Goal: Register for event/course

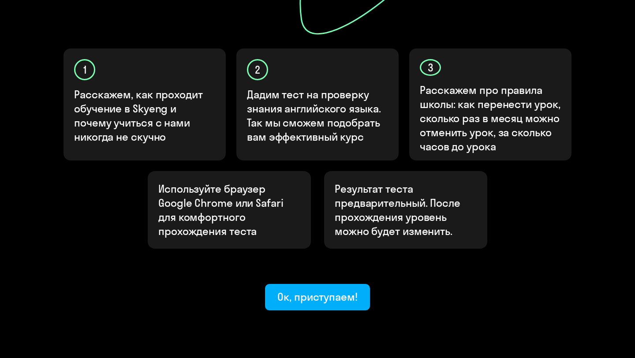
scroll to position [279, 0]
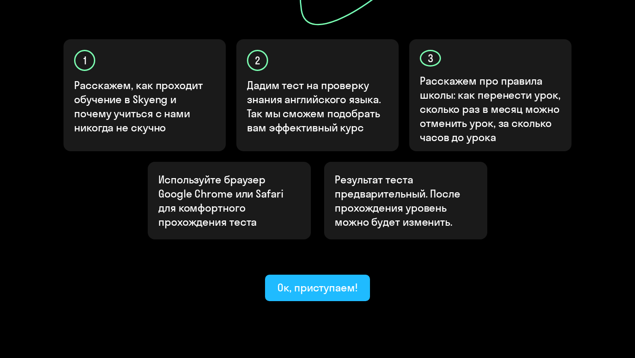
click at [287, 281] on div "Ок, приступаем!" at bounding box center [317, 288] width 80 height 14
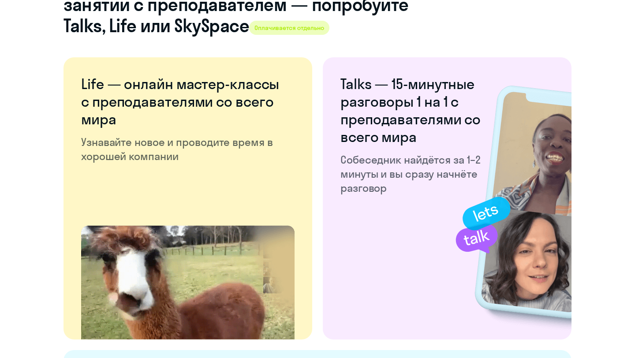
scroll to position [1686, 0]
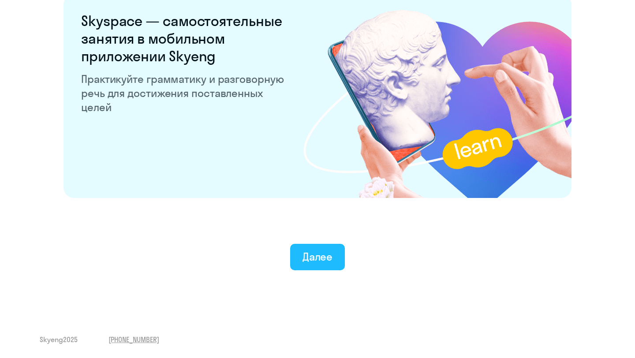
click at [314, 251] on div "Далее" at bounding box center [318, 257] width 30 height 14
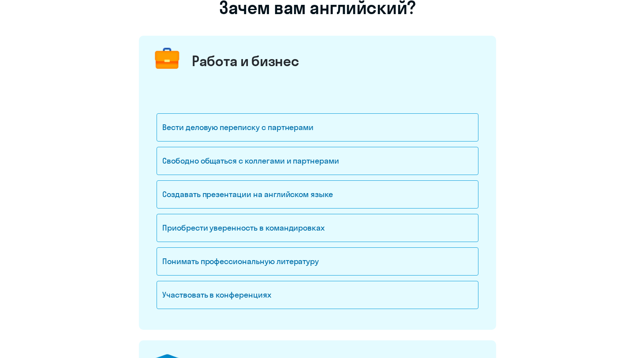
scroll to position [82, 0]
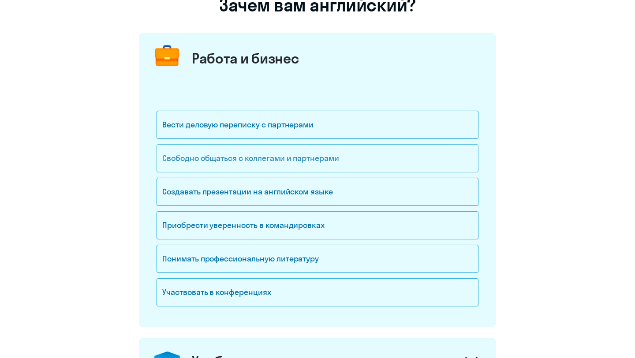
click at [301, 167] on div "Свободно общаться с коллегами и партнерами" at bounding box center [318, 158] width 322 height 28
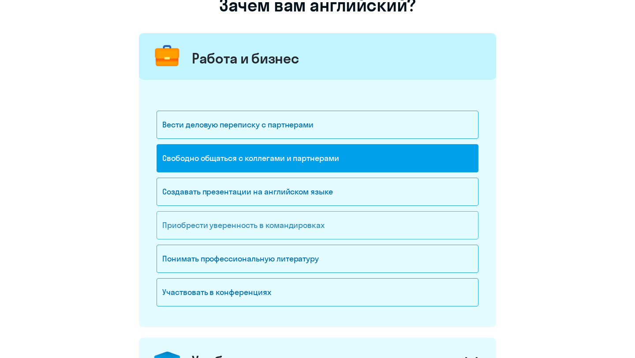
click at [270, 234] on div "Приобрести уверенность в командировках" at bounding box center [318, 225] width 322 height 28
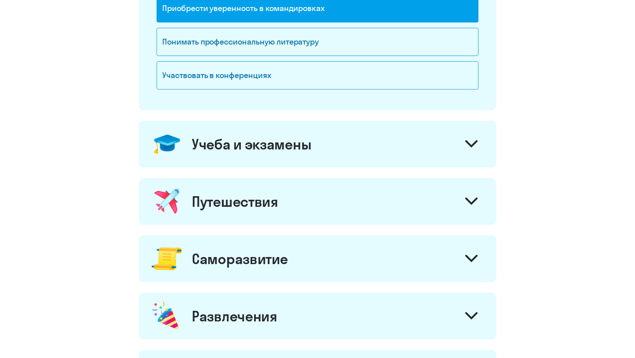
scroll to position [300, 0]
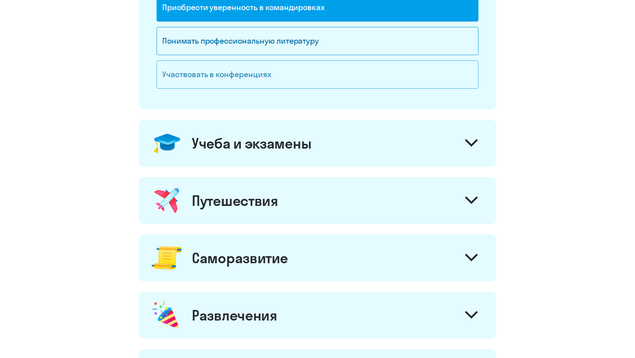
click at [251, 68] on div "Участвовать в конференциях" at bounding box center [318, 74] width 322 height 28
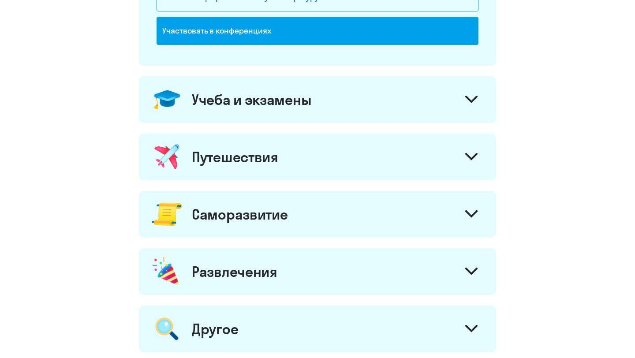
scroll to position [345, 0]
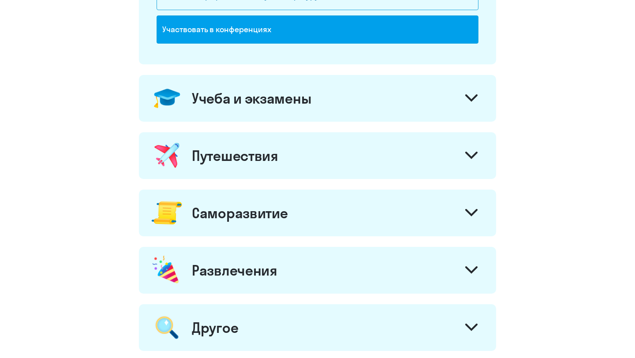
click at [262, 86] on div "Учеба и экзамены" at bounding box center [317, 98] width 357 height 47
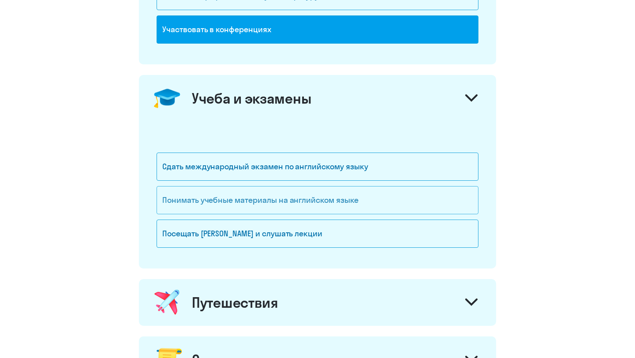
click at [235, 208] on div "Понимать учебные материалы на английском языке" at bounding box center [318, 200] width 322 height 28
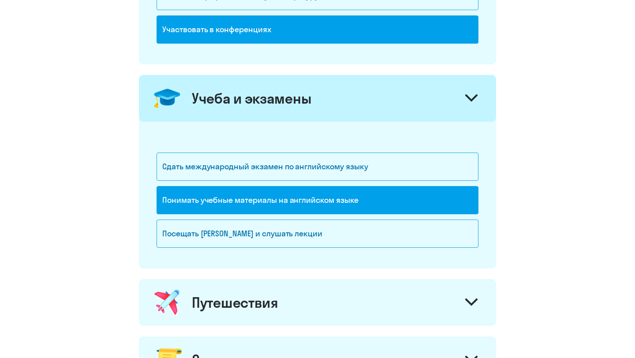
click at [235, 208] on div "Понимать учебные материалы на английском языке" at bounding box center [318, 200] width 322 height 28
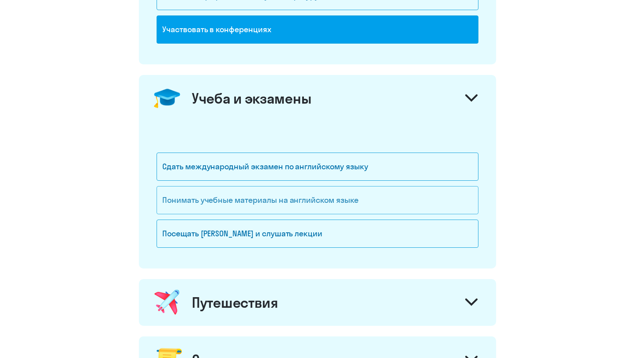
click at [235, 208] on div "Понимать учебные материалы на английском языке" at bounding box center [318, 200] width 322 height 28
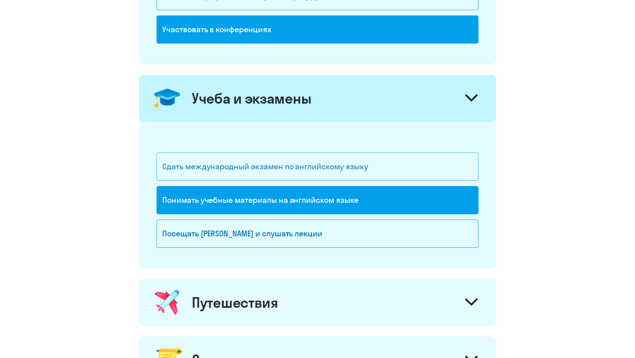
click at [231, 166] on div "Сдать международный экзамен по английскому языку" at bounding box center [318, 167] width 322 height 28
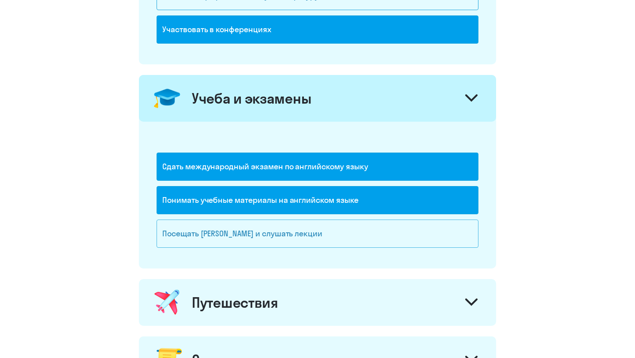
click at [232, 238] on div "Посещать [PERSON_NAME] и слушать лекции" at bounding box center [318, 234] width 322 height 28
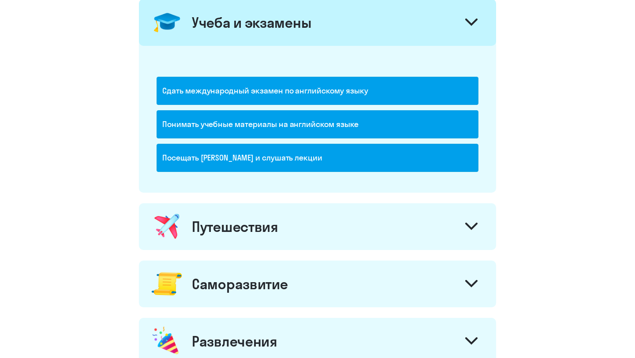
scroll to position [448, 0]
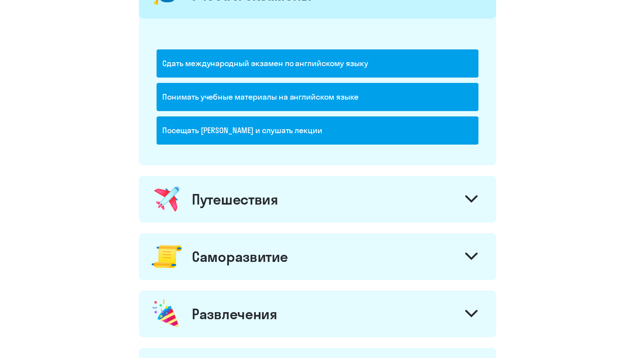
click at [227, 215] on div "Путешествия" at bounding box center [317, 199] width 357 height 47
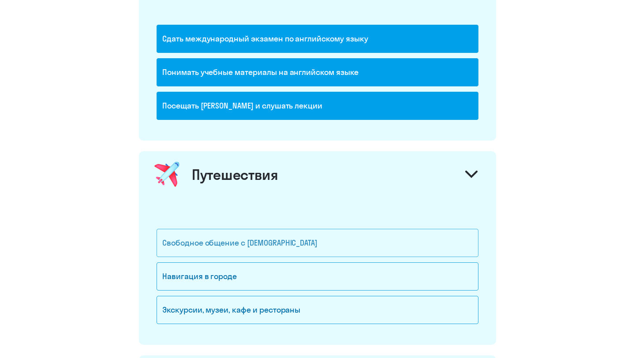
scroll to position [491, 0]
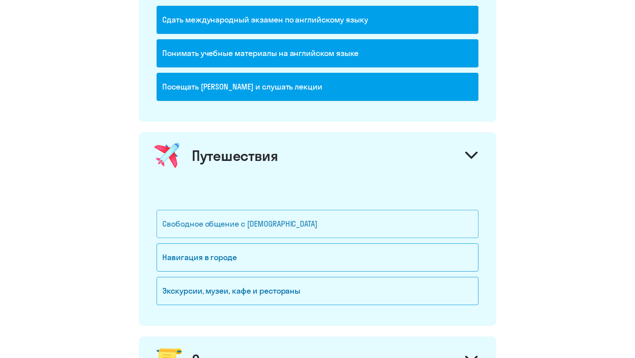
click at [226, 225] on div "Свободное общение с [DEMOGRAPHIC_DATA]" at bounding box center [318, 224] width 322 height 28
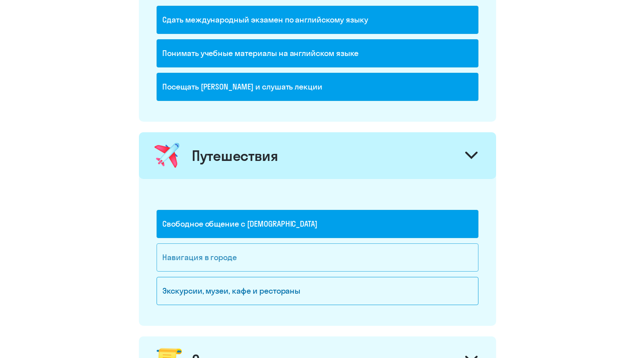
click at [219, 252] on div "Навигация в городе" at bounding box center [318, 257] width 322 height 28
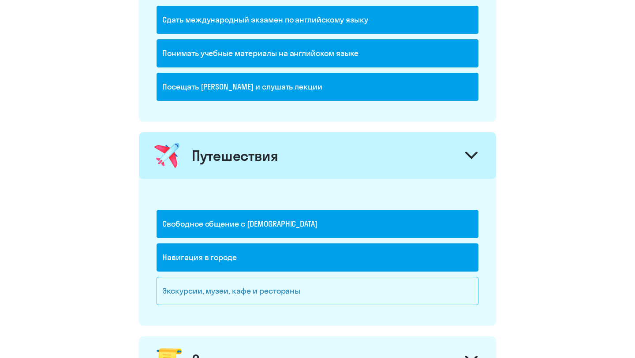
click at [219, 286] on div "Экскурсии, музеи, кафе и рестораны" at bounding box center [318, 291] width 322 height 28
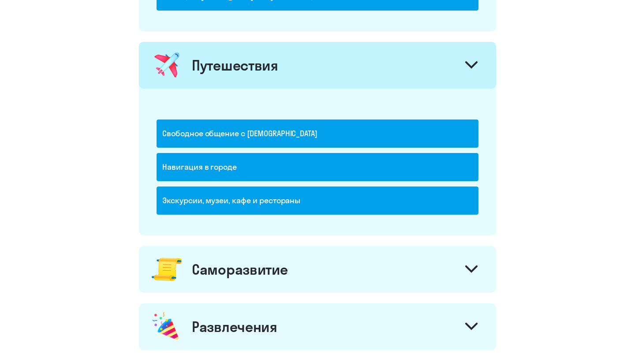
click at [219, 285] on div "Саморазвитие" at bounding box center [317, 269] width 357 height 47
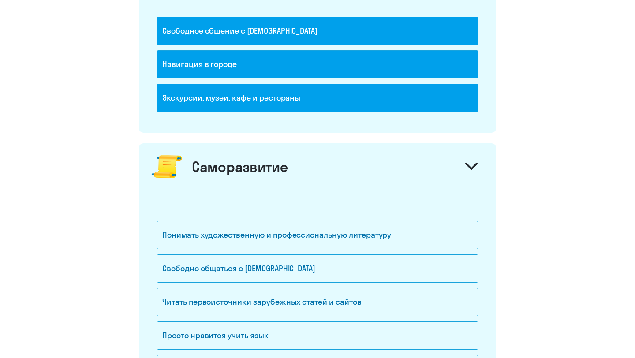
scroll to position [697, 0]
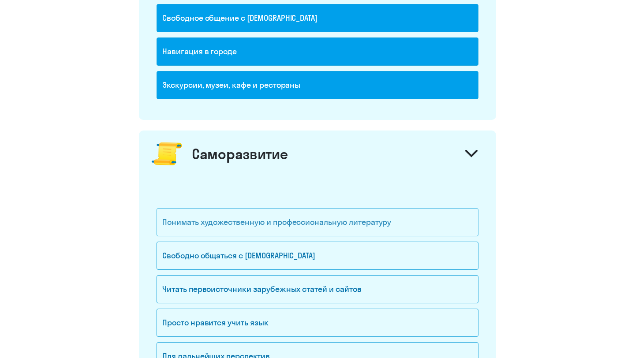
click at [232, 218] on div "Понимать художественную и профессиональную литературу" at bounding box center [318, 222] width 322 height 28
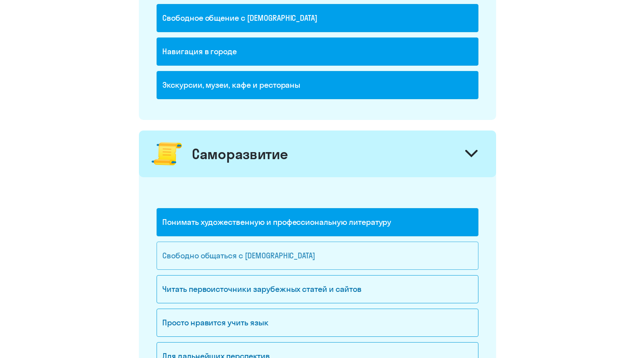
click at [225, 256] on div "Свободно общаться с [DEMOGRAPHIC_DATA]" at bounding box center [318, 256] width 322 height 28
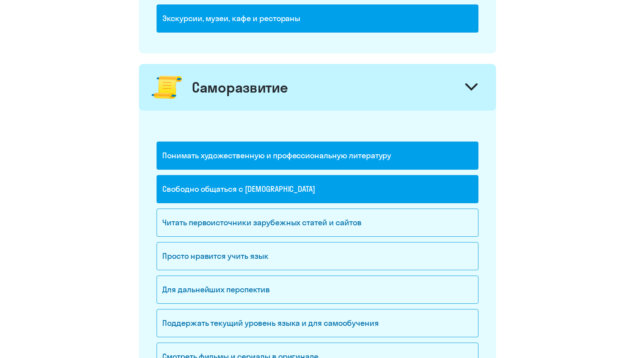
scroll to position [770, 0]
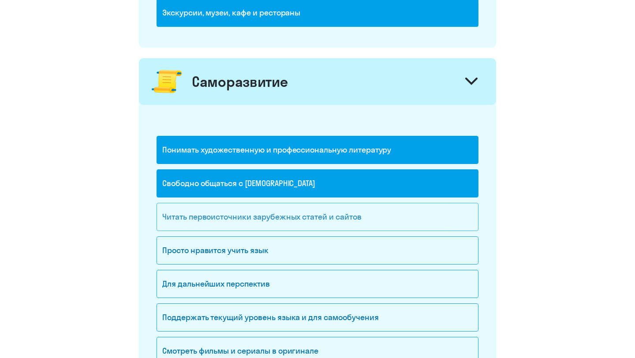
click at [236, 216] on div "Читать первоисточники зарубежных статей и сайтов" at bounding box center [318, 217] width 322 height 28
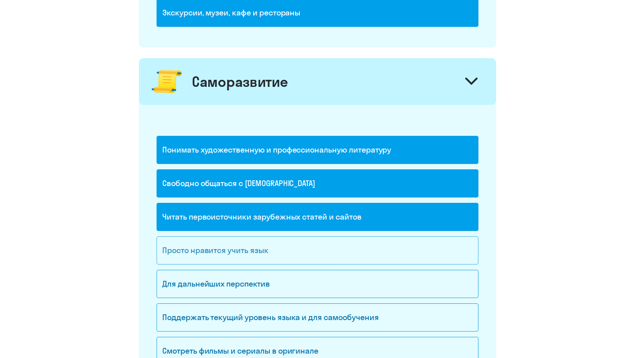
click at [236, 248] on div "Просто нравится учить язык" at bounding box center [318, 250] width 322 height 28
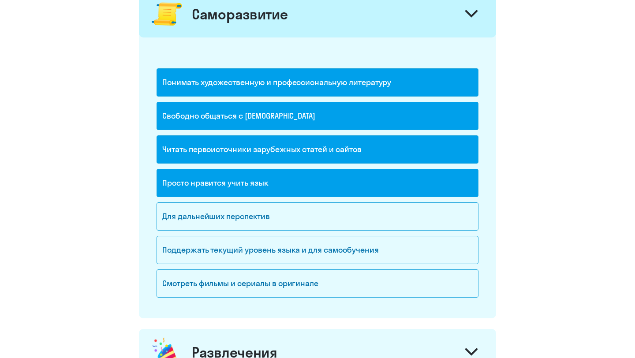
scroll to position [861, 0]
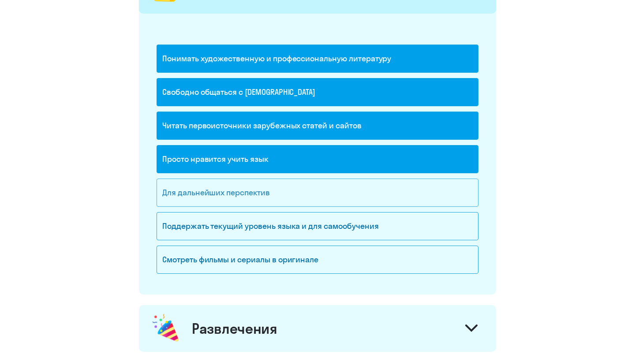
click at [246, 190] on div "Для дальнейших перспектив" at bounding box center [318, 193] width 322 height 28
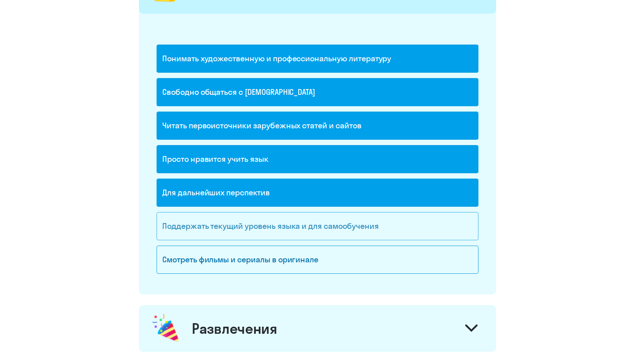
click at [248, 231] on div "Поддержать текущий уровень языка и для cамообучения" at bounding box center [318, 226] width 322 height 28
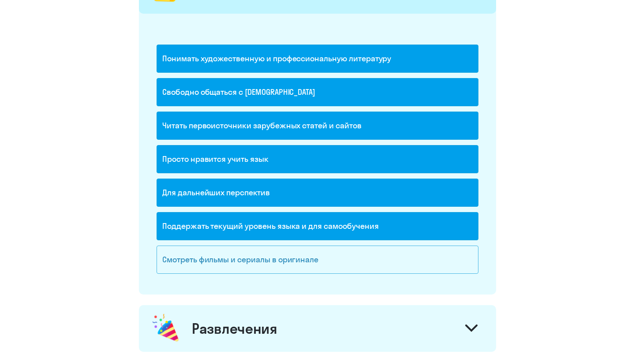
click at [250, 255] on div "Смотреть фильмы и сериалы в оригинале" at bounding box center [318, 260] width 322 height 28
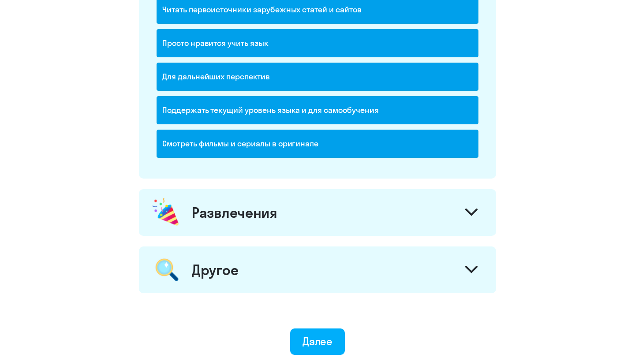
scroll to position [1011, 0]
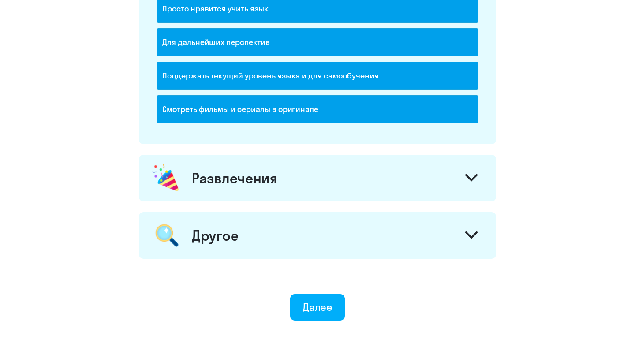
click at [250, 178] on div "Развлечения" at bounding box center [235, 178] width 86 height 18
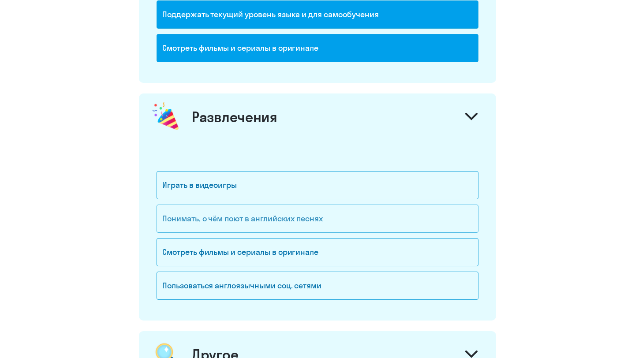
scroll to position [1074, 0]
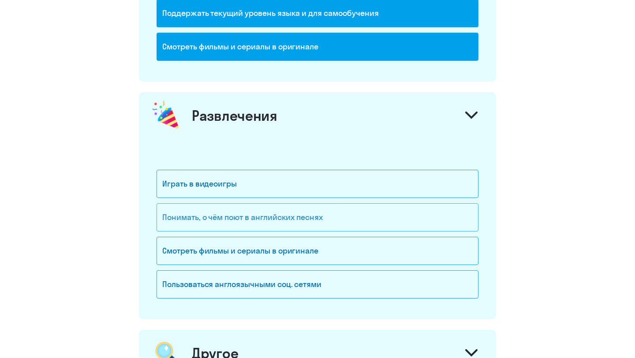
click at [247, 219] on div "Понимать, о чём поют в английских песнях" at bounding box center [318, 217] width 322 height 28
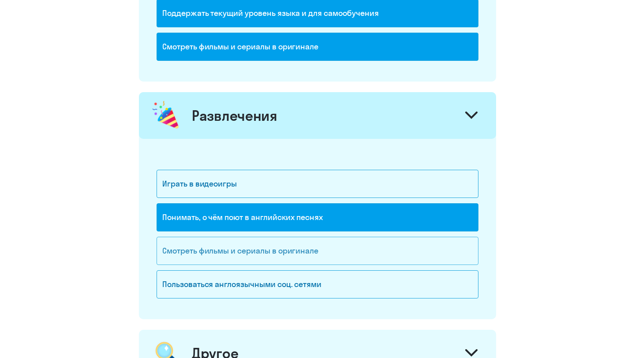
click at [247, 247] on div "Смотреть фильмы и сериалы в оригинале" at bounding box center [318, 251] width 322 height 28
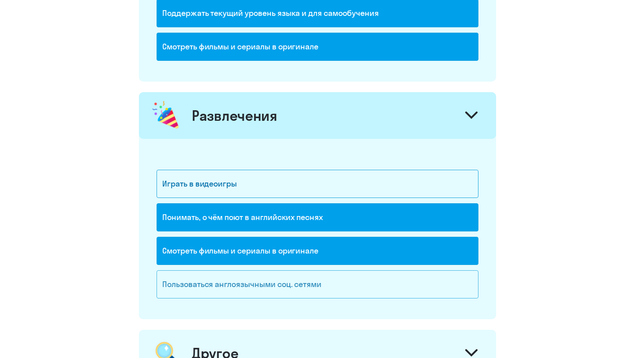
click at [244, 297] on div "Пользоваться англоязычными соц. сетями" at bounding box center [318, 284] width 322 height 28
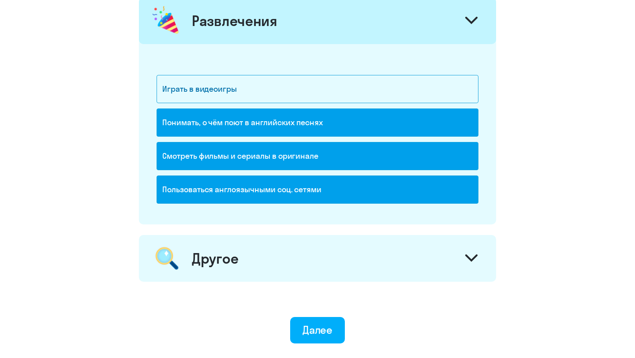
click at [239, 263] on div "Другое" at bounding box center [317, 258] width 357 height 47
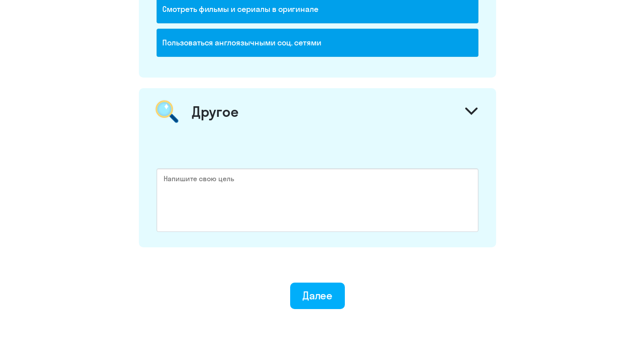
scroll to position [1351, 0]
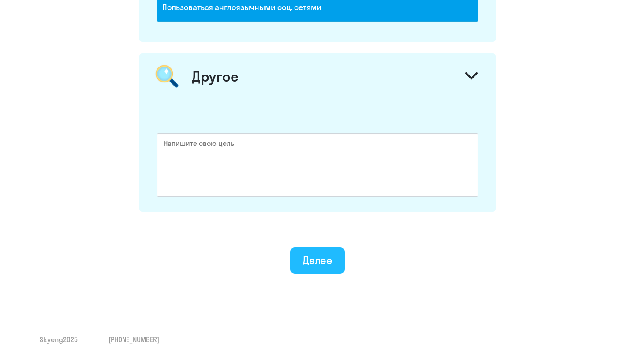
click at [303, 260] on div "Далее" at bounding box center [318, 260] width 30 height 14
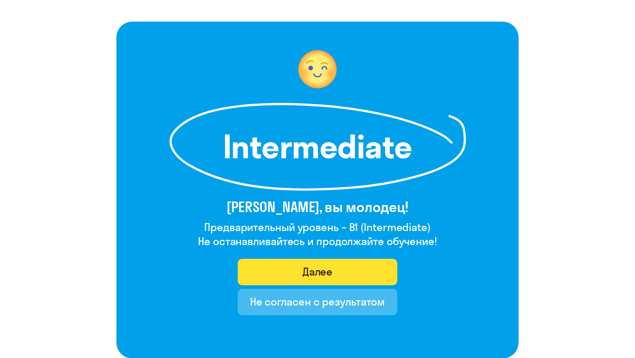
scroll to position [39, 0]
